Goal: Transaction & Acquisition: Book appointment/travel/reservation

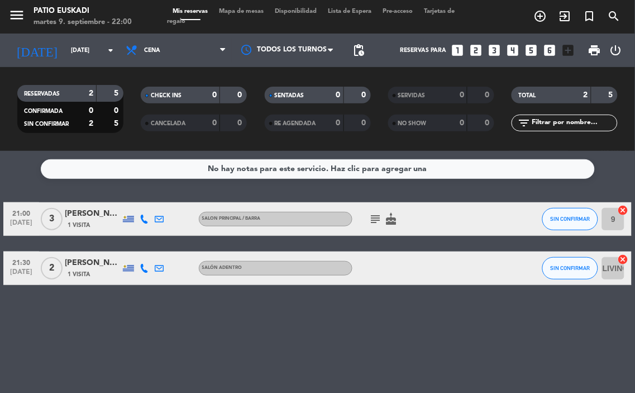
click at [28, 275] on span "[DATE]" at bounding box center [21, 274] width 28 height 13
drag, startPoint x: 259, startPoint y: 319, endPoint x: 247, endPoint y: 308, distance: 16.2
click at [259, 319] on div "No hay notas para este servicio. Haz clic para agregar una 21:00 [DATE] 3 [PERS…" at bounding box center [317, 272] width 635 height 242
click at [103, 280] on div "21:30 [DATE] 2 [PERSON_NAME] 1 Visita Salón adentro SIN CONFIRMAR LIVING GRANDE…" at bounding box center [317, 268] width 629 height 34
click at [99, 269] on div "[PERSON_NAME]" at bounding box center [93, 262] width 56 height 13
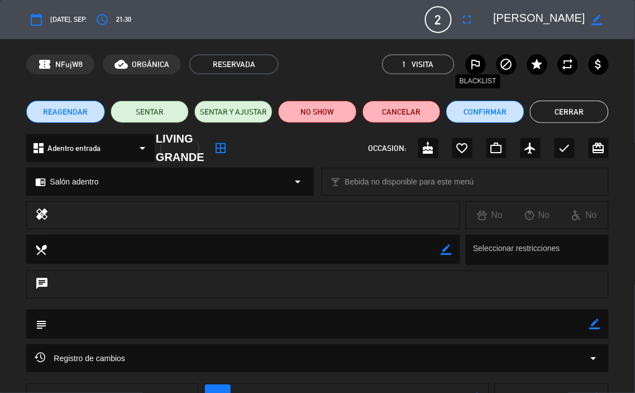
click at [472, 65] on icon "outlined_flag" at bounding box center [475, 64] width 13 height 13
click at [511, 71] on label "block" at bounding box center [506, 64] width 20 height 20
click at [582, 103] on button "Cerrar" at bounding box center [569, 112] width 78 height 22
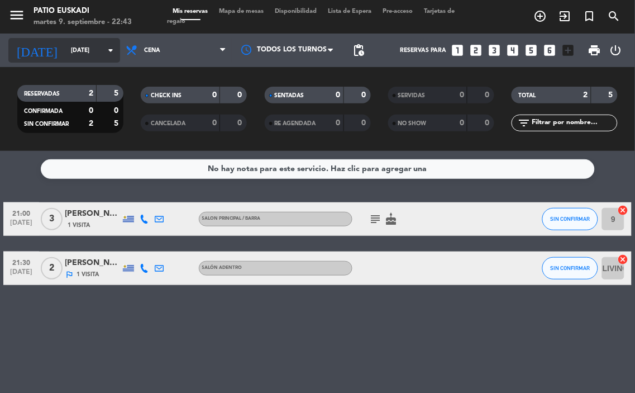
click at [68, 52] on input "[DATE]" at bounding box center [106, 50] width 82 height 18
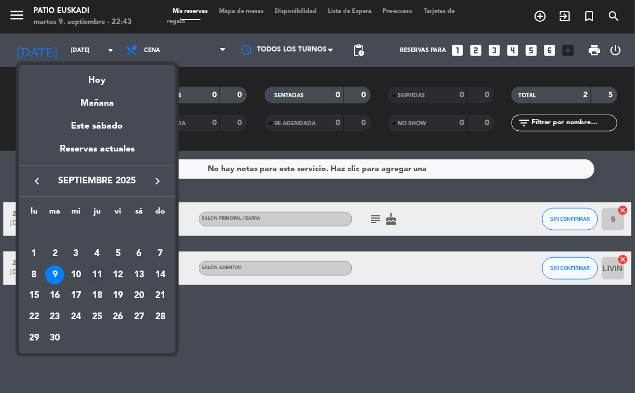
click at [98, 272] on div "11" at bounding box center [97, 274] width 19 height 19
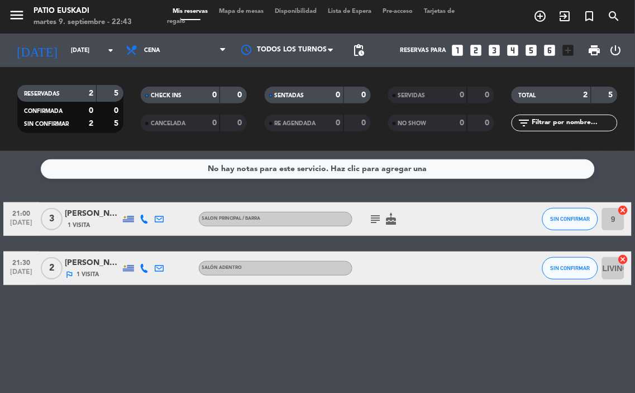
type input "[DEMOGRAPHIC_DATA][DATE]"
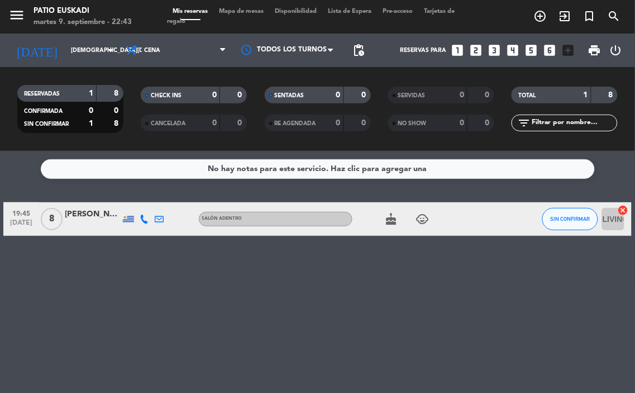
click at [516, 48] on icon "looks_4" at bounding box center [512, 50] width 15 height 15
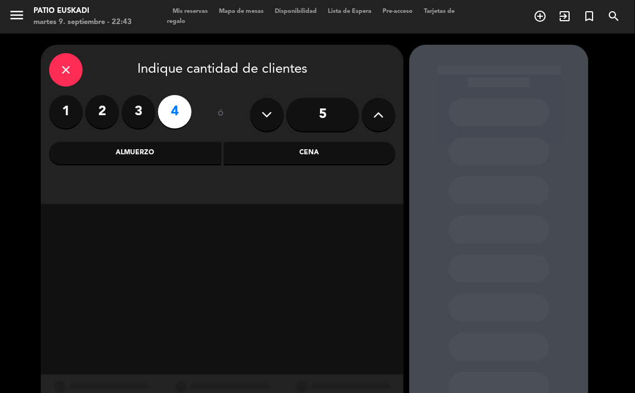
click at [270, 142] on div "Cena" at bounding box center [310, 153] width 172 height 22
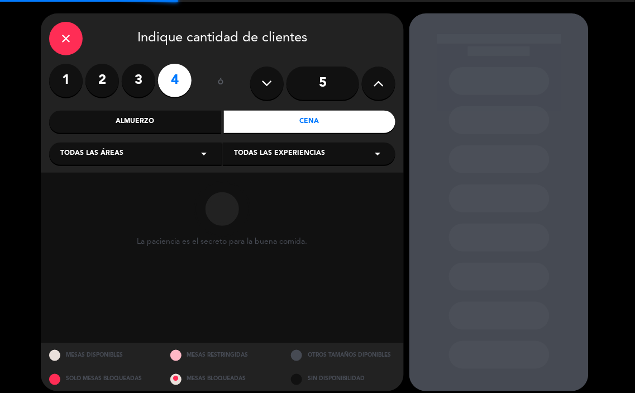
scroll to position [40, 0]
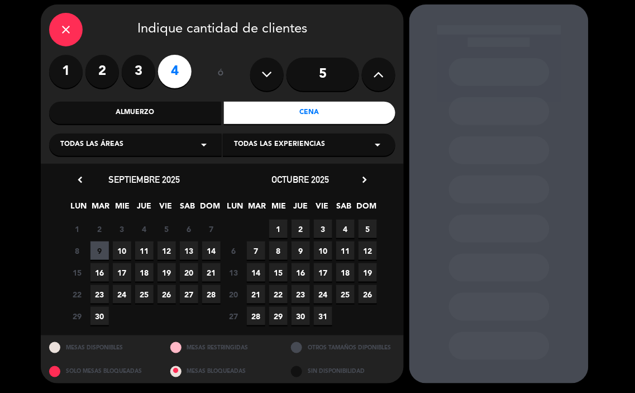
click at [146, 247] on span "11" at bounding box center [144, 250] width 18 height 18
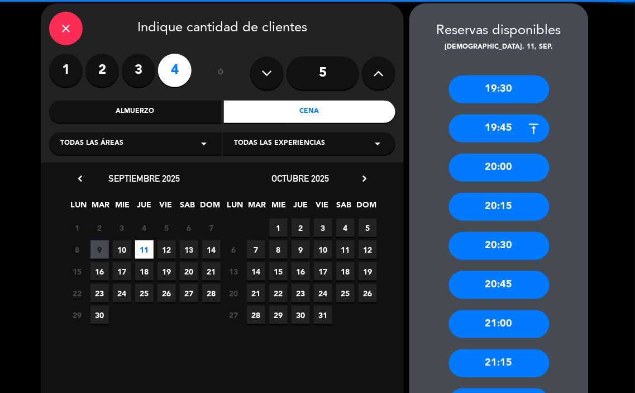
scroll to position [103, 0]
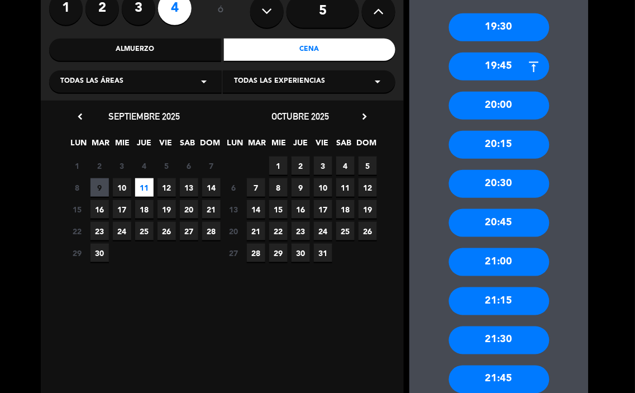
click at [493, 109] on div "20:00" at bounding box center [499, 106] width 101 height 28
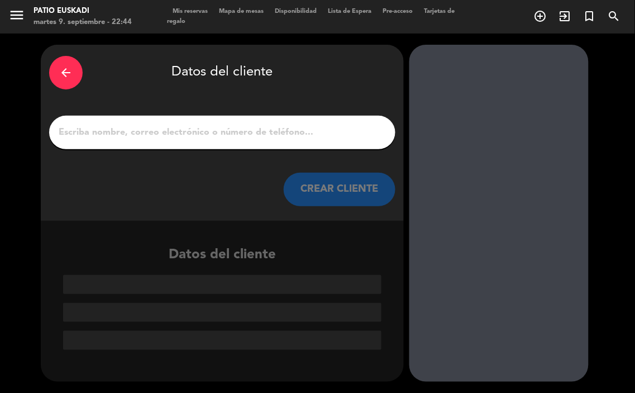
click at [314, 132] on input "1" at bounding box center [222, 133] width 329 height 16
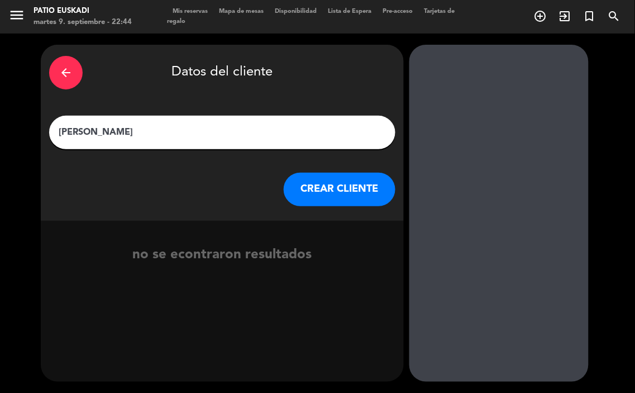
type input "[PERSON_NAME]"
click at [324, 197] on button "CREAR CLIENTE" at bounding box center [340, 190] width 112 height 34
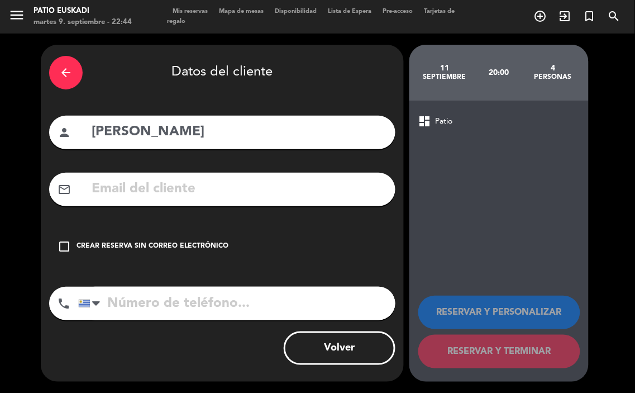
drag, startPoint x: 232, startPoint y: 227, endPoint x: 230, endPoint y: 240, distance: 13.6
click at [232, 229] on div "arrow_back Datos del cliente person [PERSON_NAME] mail_outline check_box_outlin…" at bounding box center [222, 213] width 363 height 337
click at [227, 247] on div "check_box_outline_blank Crear reserva sin correo electrónico" at bounding box center [222, 247] width 346 height 34
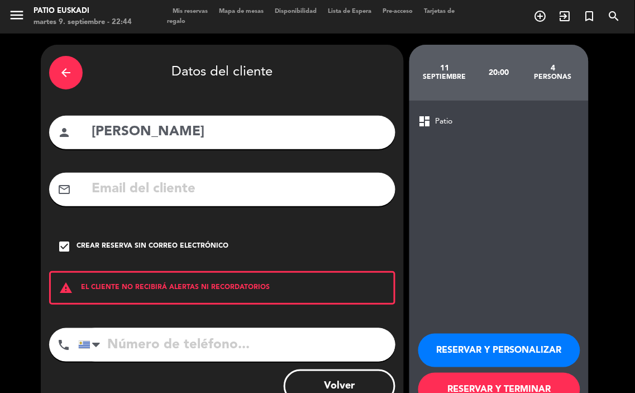
scroll to position [37, 0]
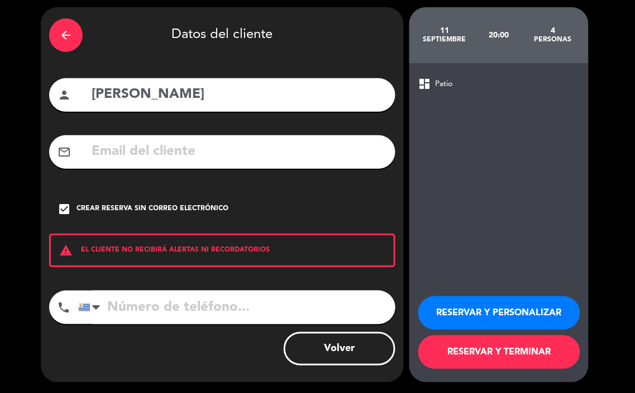
click at [242, 319] on input "tel" at bounding box center [236, 307] width 317 height 34
click at [507, 308] on button "RESERVAR Y PERSONALIZAR" at bounding box center [499, 313] width 162 height 34
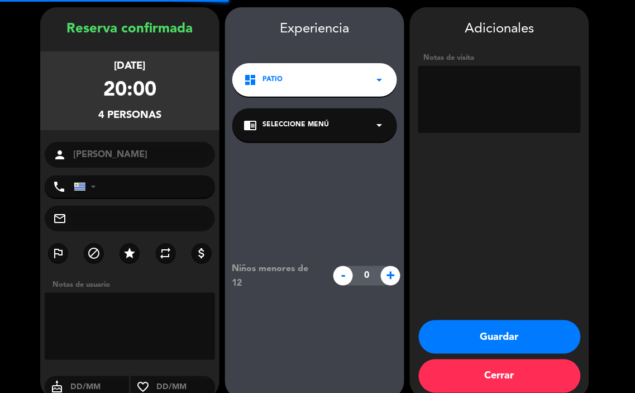
scroll to position [45, 0]
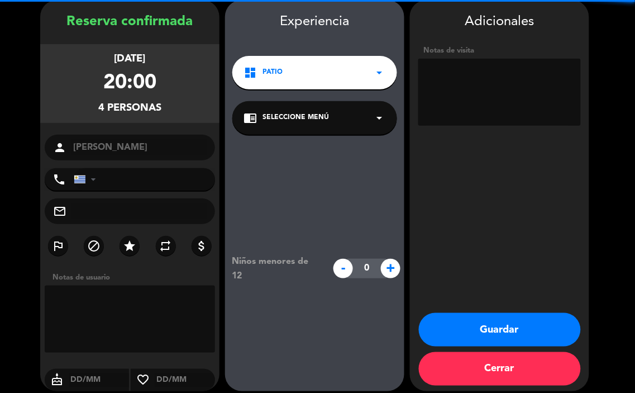
drag, startPoint x: 360, startPoint y: 84, endPoint x: 350, endPoint y: 84, distance: 10.1
click at [350, 83] on div "dashboard Patio arrow_drop_down" at bounding box center [314, 73] width 165 height 34
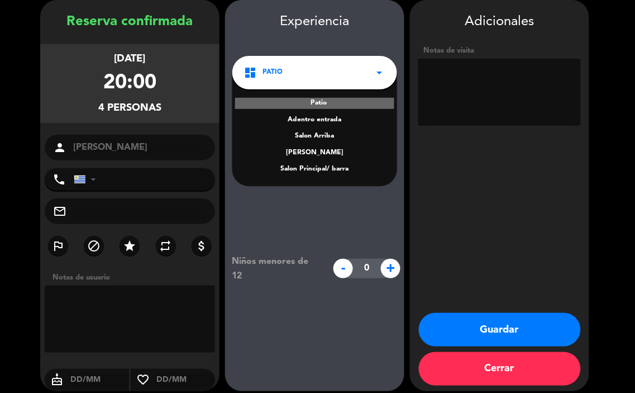
click at [333, 169] on div "Salon Principal/ barra" at bounding box center [314, 169] width 142 height 11
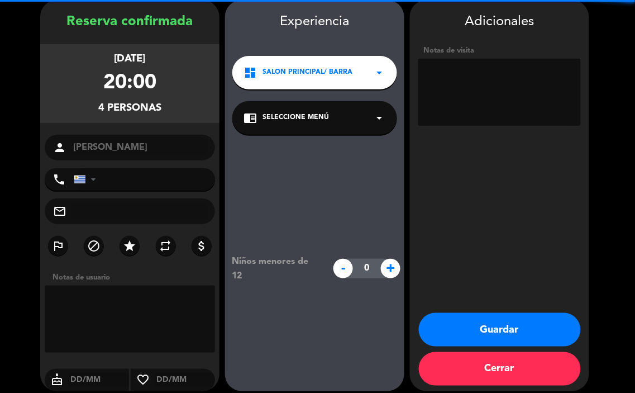
click at [513, 89] on textarea at bounding box center [499, 92] width 162 height 67
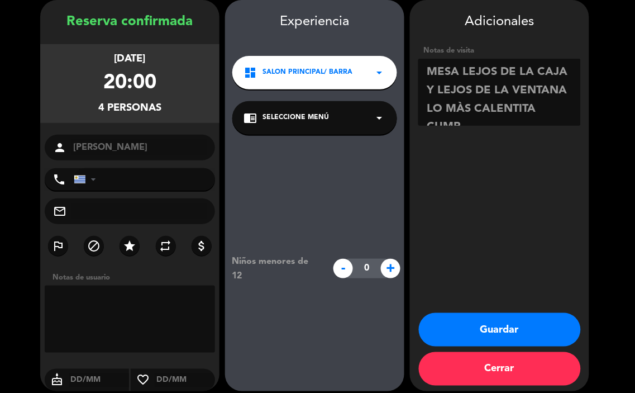
scroll to position [8, 0]
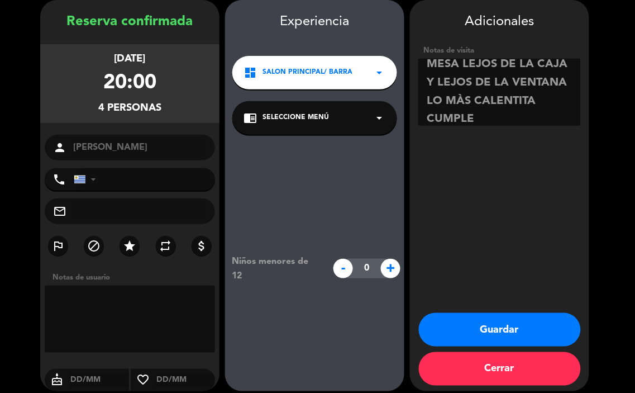
type textarea "MESA LEJOS DE LA CAJA Y LEJOS DE LA VENTANA LO MÀS CALENTITA CUMPLE"
click at [337, 119] on div "chrome_reader_mode Seleccione Menú arrow_drop_down" at bounding box center [314, 118] width 165 height 34
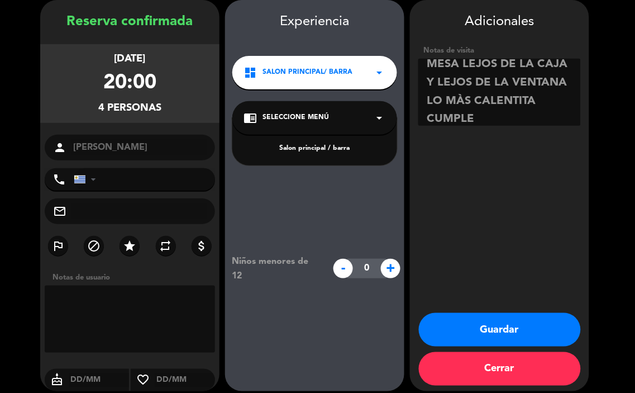
click at [345, 152] on div "Salon principal / barra" at bounding box center [314, 148] width 142 height 11
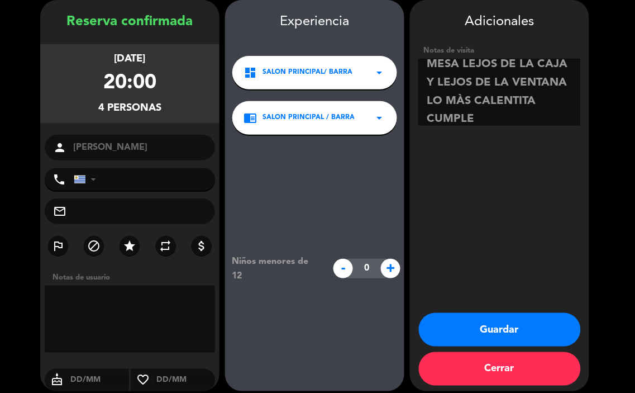
click at [464, 321] on button "Guardar" at bounding box center [500, 330] width 162 height 34
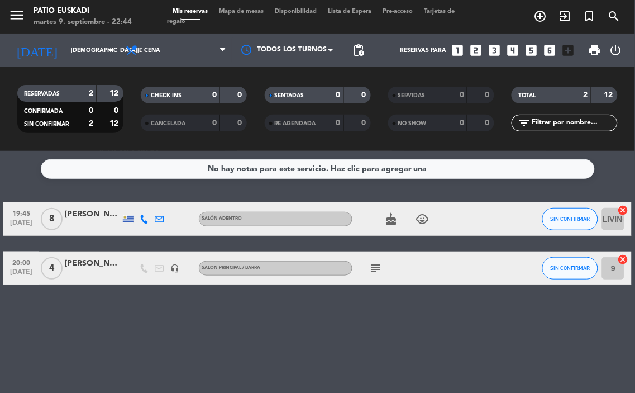
click at [116, 274] on div at bounding box center [93, 274] width 56 height 9
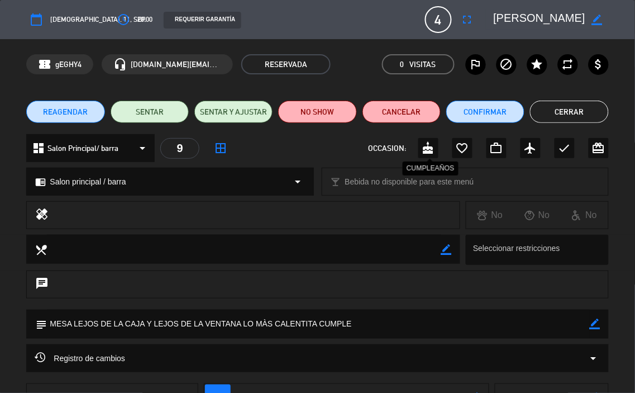
click at [432, 149] on icon "cake" at bounding box center [428, 147] width 13 height 13
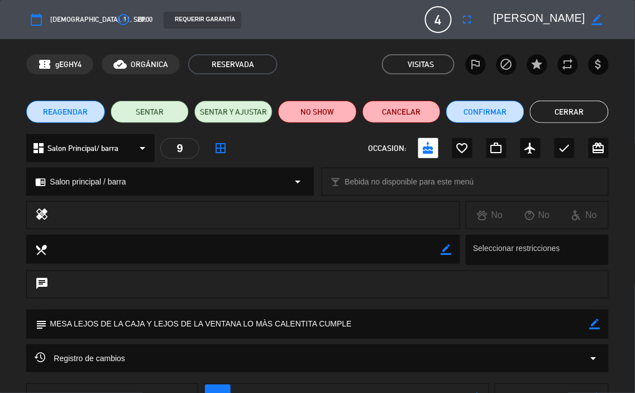
click at [567, 115] on button "Cerrar" at bounding box center [569, 112] width 78 height 22
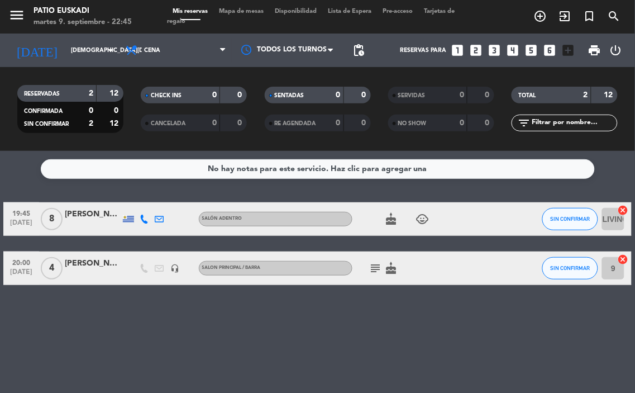
click at [380, 265] on icon "subject" at bounding box center [375, 267] width 13 height 13
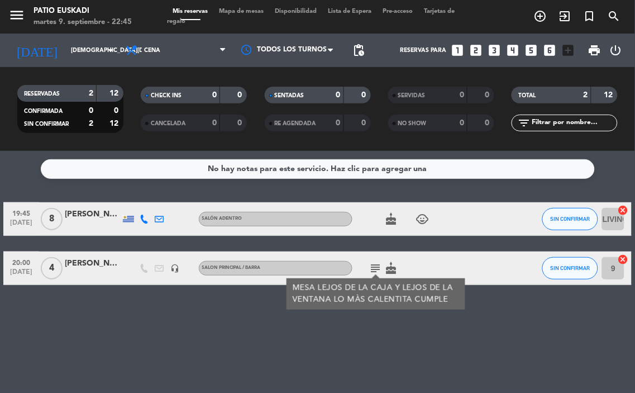
click at [208, 294] on div "No hay notas para este servicio. Haz clic para agregar una 19:45 [DATE] 8 [PERS…" at bounding box center [317, 272] width 635 height 242
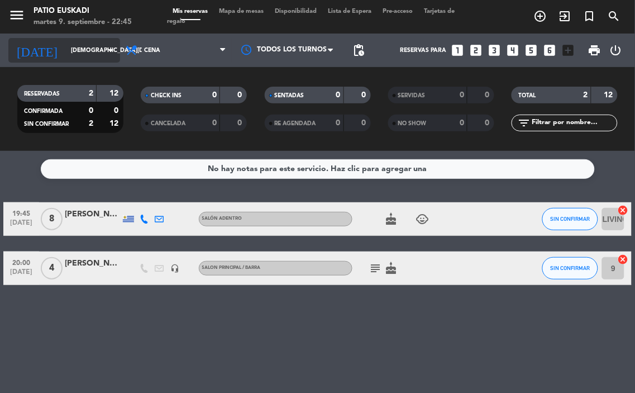
click at [68, 41] on input "[DEMOGRAPHIC_DATA][DATE]" at bounding box center [106, 50] width 82 height 18
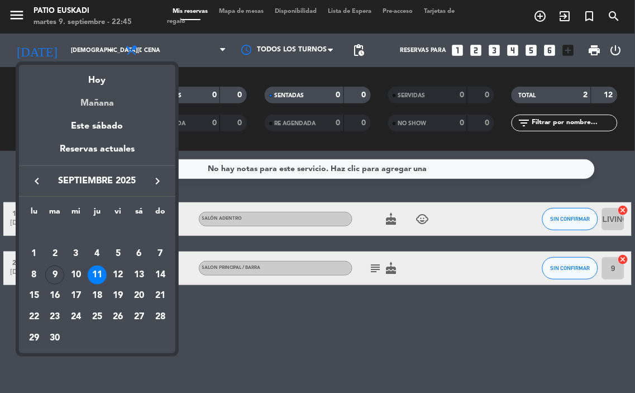
click at [98, 99] on div "Mañana" at bounding box center [97, 99] width 156 height 23
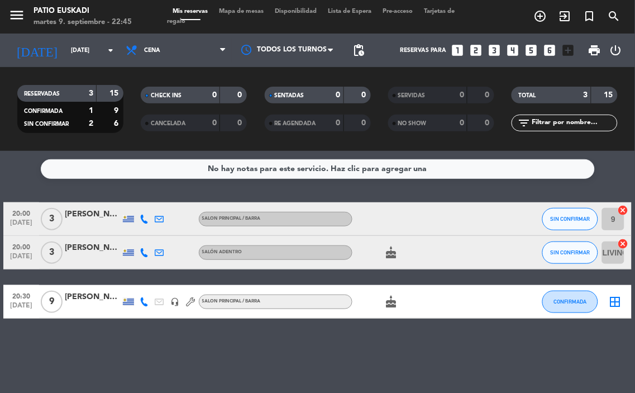
click at [395, 300] on icon "cake" at bounding box center [391, 301] width 13 height 13
drag, startPoint x: 394, startPoint y: 299, endPoint x: 415, endPoint y: 261, distance: 43.2
click at [395, 293] on div "cake CUMPLEAÑOS" at bounding box center [399, 301] width 94 height 33
click at [385, 249] on icon "cake" at bounding box center [391, 252] width 13 height 13
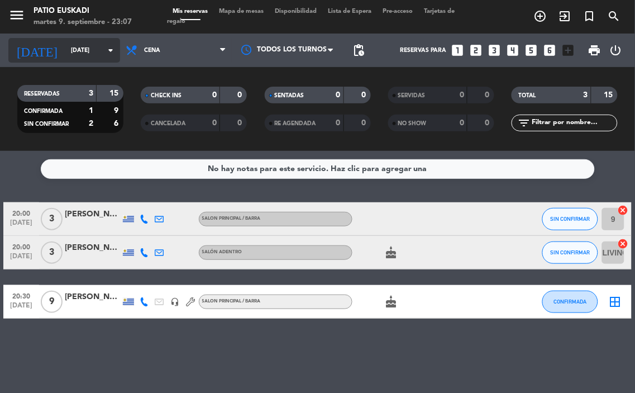
click at [99, 54] on input "[DATE]" at bounding box center [106, 50] width 82 height 18
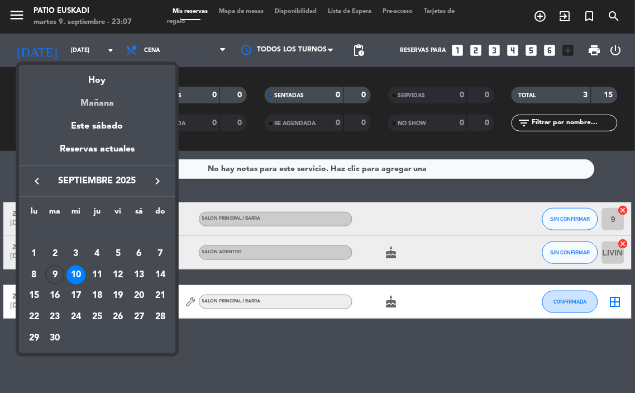
click at [122, 101] on div "Mañana" at bounding box center [97, 99] width 156 height 23
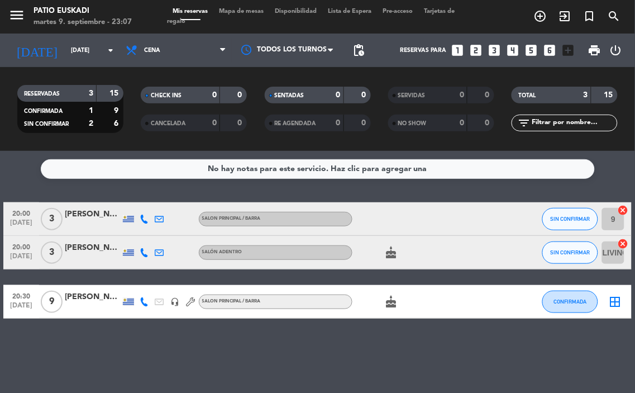
drag, startPoint x: 370, startPoint y: 298, endPoint x: 376, endPoint y: 299, distance: 5.8
click at [373, 298] on div "cake" at bounding box center [399, 301] width 94 height 33
click at [137, 47] on icon at bounding box center [133, 50] width 16 height 13
click at [65, 52] on input "[DATE]" at bounding box center [106, 50] width 82 height 18
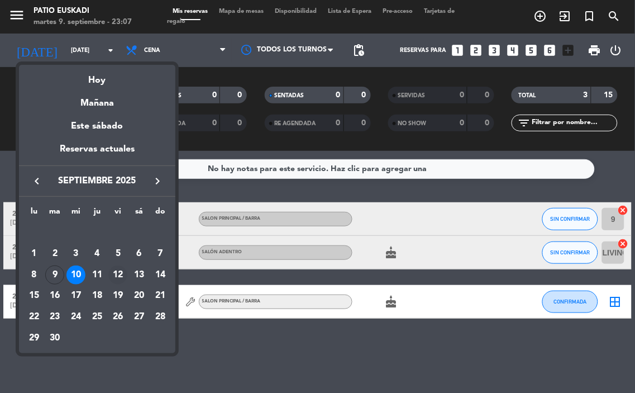
click at [120, 277] on div "12" at bounding box center [117, 274] width 19 height 19
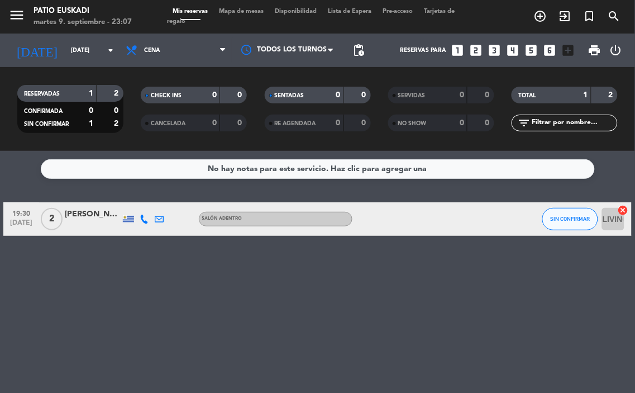
click at [66, 65] on div "[DATE] [DATE] arrow_drop_down" at bounding box center [64, 51] width 112 height 34
click at [75, 55] on input "[DATE]" at bounding box center [106, 50] width 82 height 18
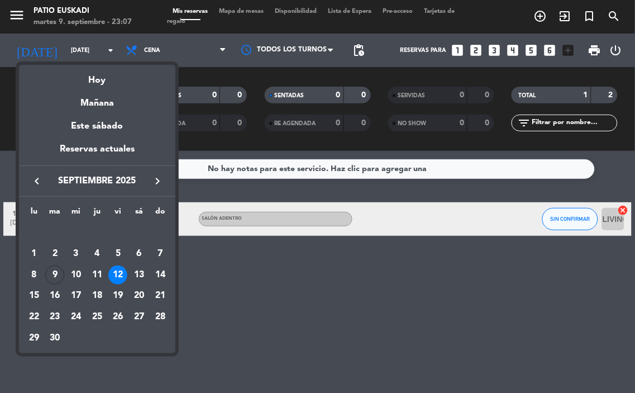
click at [99, 275] on div "11" at bounding box center [97, 274] width 19 height 19
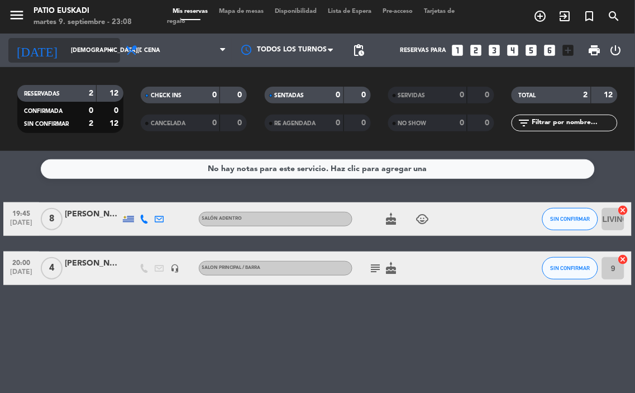
click at [80, 59] on input "[DEMOGRAPHIC_DATA][DATE]" at bounding box center [106, 50] width 82 height 18
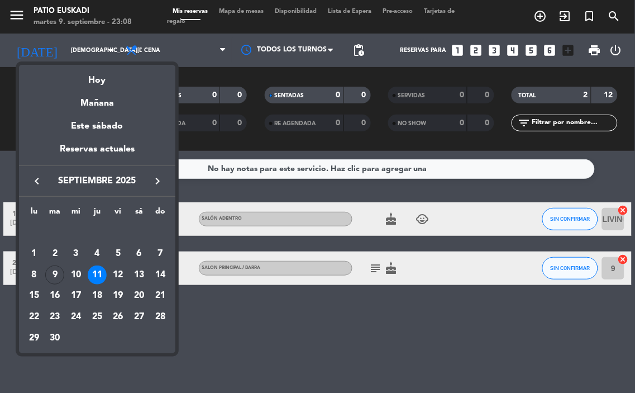
click at [343, 343] on div at bounding box center [317, 196] width 635 height 393
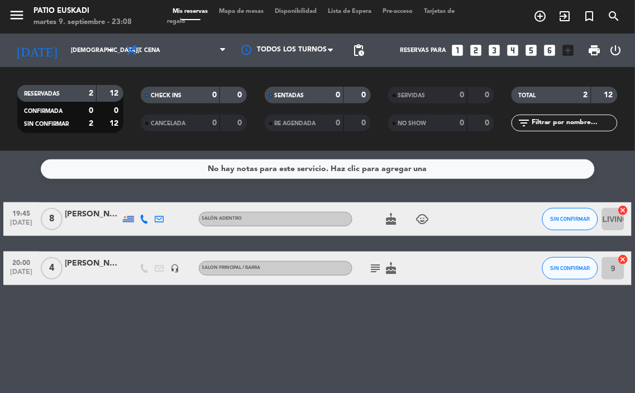
click at [382, 268] on icon "subject" at bounding box center [375, 267] width 13 height 13
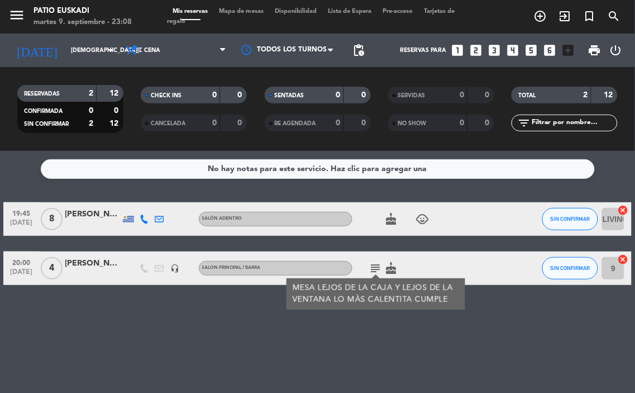
click at [384, 268] on span "cake" at bounding box center [392, 267] width 16 height 13
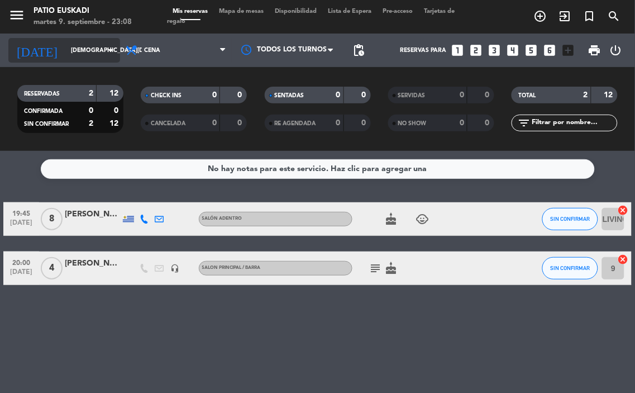
drag, startPoint x: 59, startPoint y: 34, endPoint x: 58, endPoint y: 42, distance: 8.4
click at [57, 41] on div "[DATE] [DATE] arrow_drop_down" at bounding box center [64, 51] width 112 height 34
click at [65, 42] on input "[DEMOGRAPHIC_DATA][DATE]" at bounding box center [106, 50] width 82 height 18
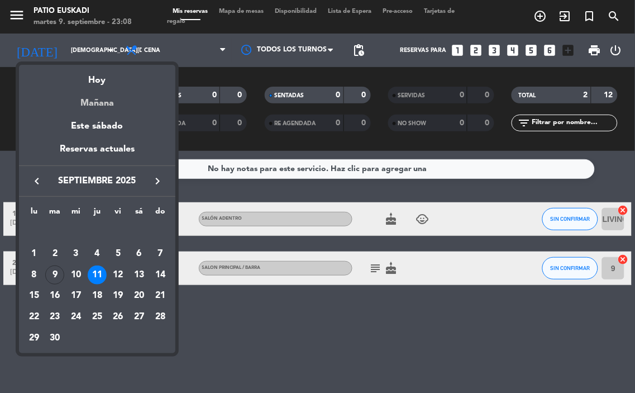
click at [109, 108] on div "Mañana" at bounding box center [97, 99] width 156 height 23
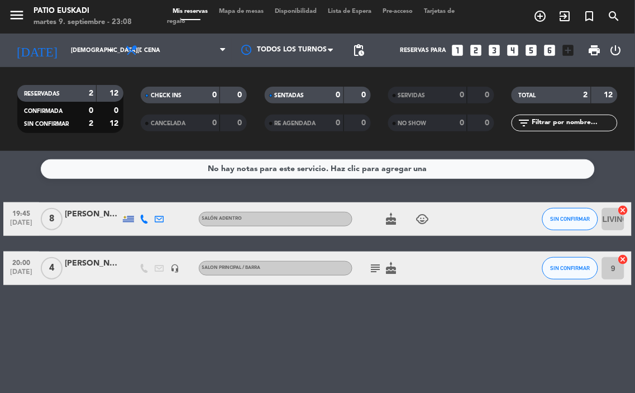
type input "[DATE]"
